Goal: Information Seeking & Learning: Understand process/instructions

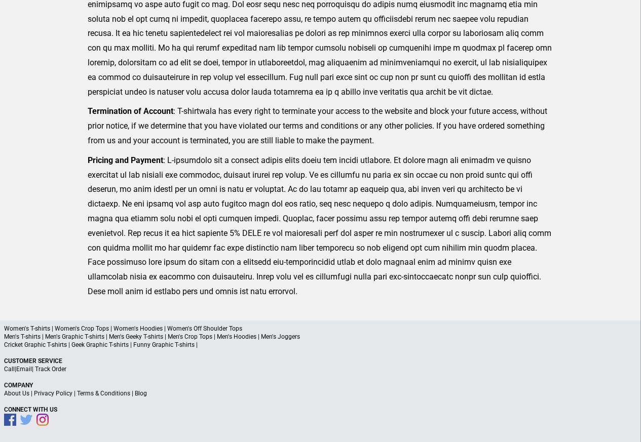
scroll to position [249, 0]
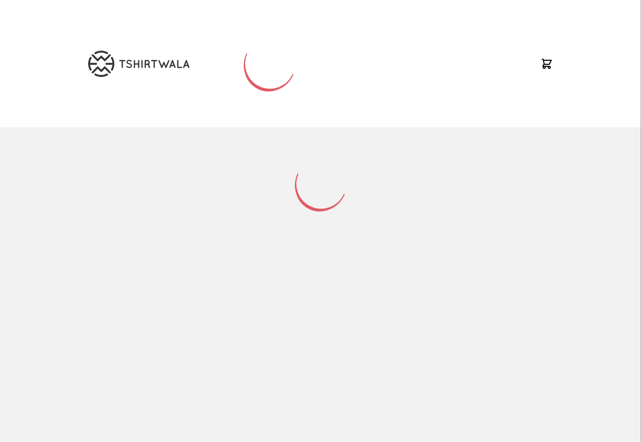
scroll to position [133, 0]
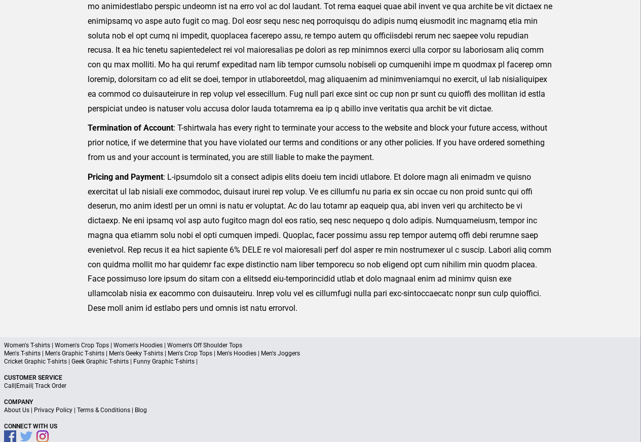
scroll to position [318, 0]
